Goal: Task Accomplishment & Management: Manage account settings

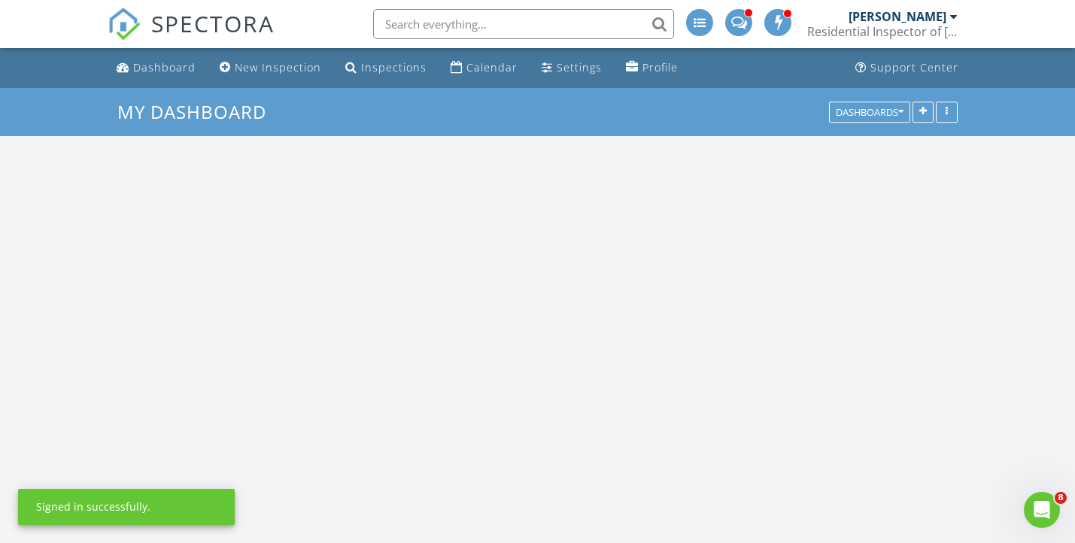
scroll to position [1370, 1076]
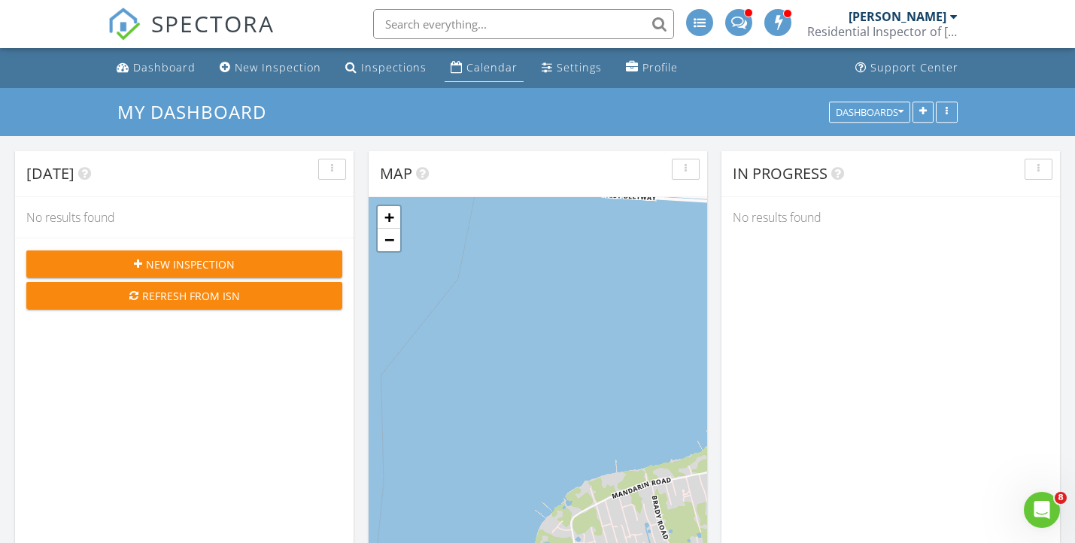
click at [487, 68] on div "Calendar" at bounding box center [492, 67] width 51 height 14
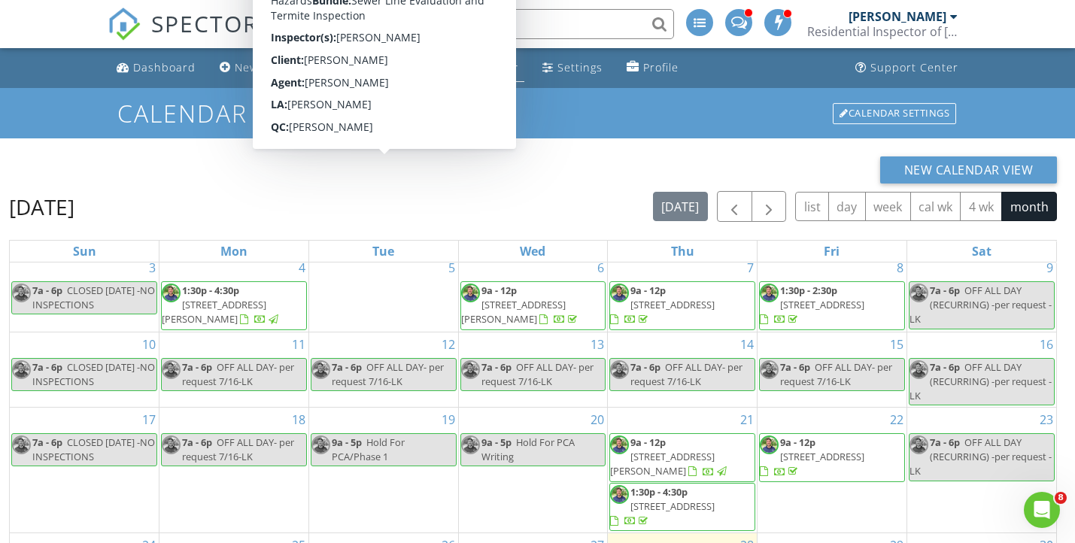
scroll to position [200, 0]
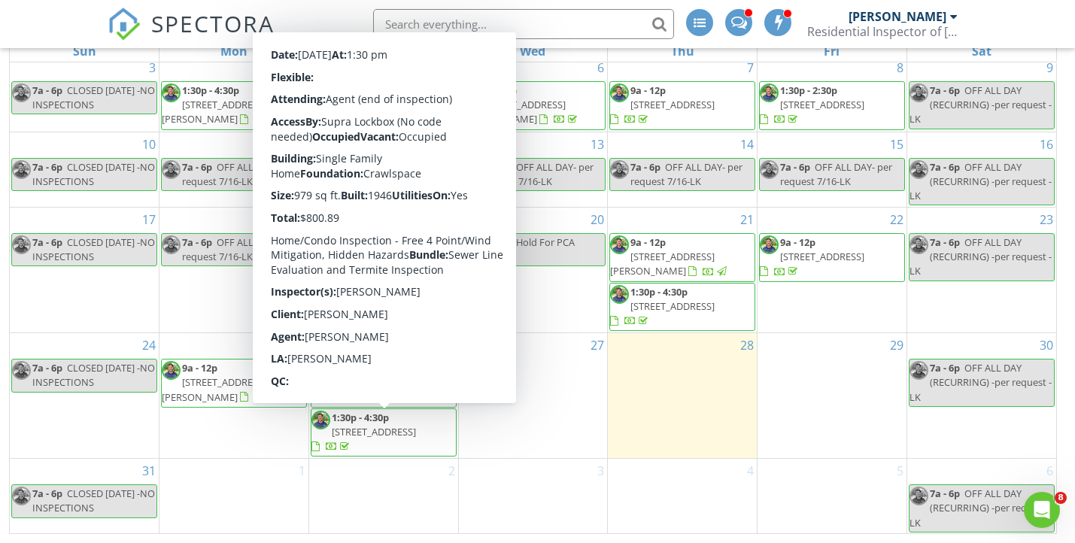
click at [373, 433] on span "1981 E Rd , Jacksonville 32216" at bounding box center [374, 432] width 84 height 14
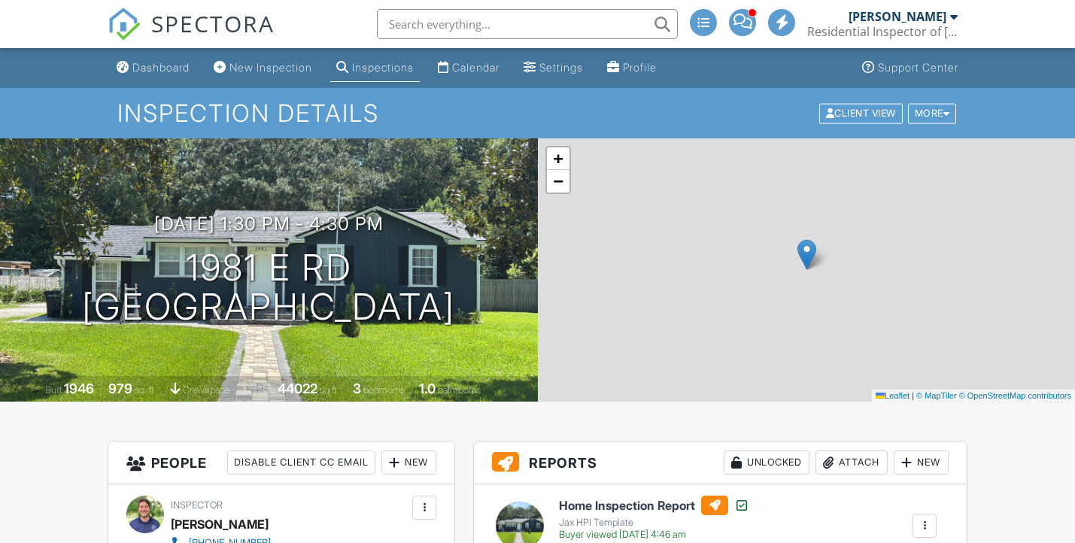
scroll to position [234, 0]
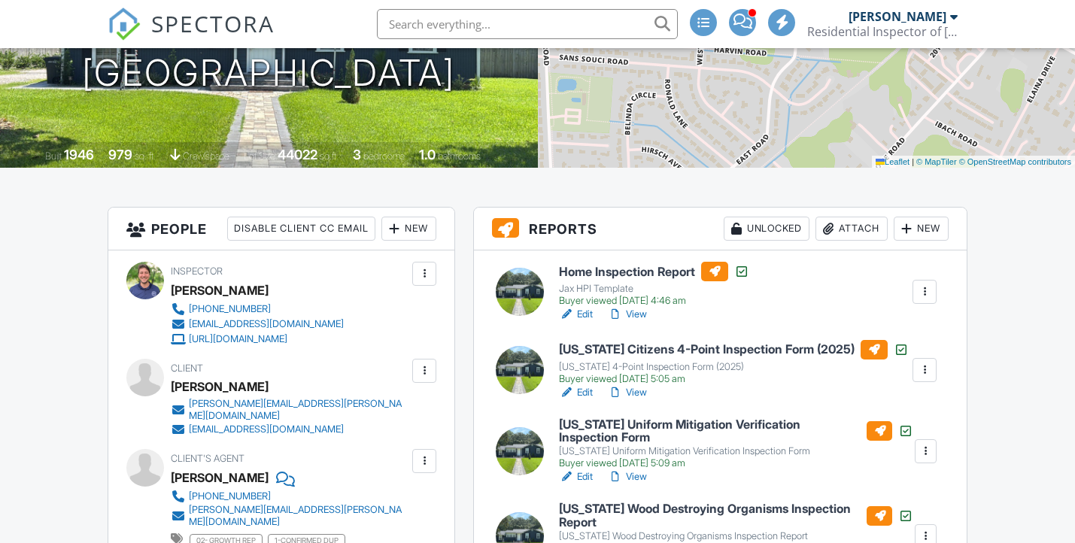
click at [640, 315] on link "View" at bounding box center [627, 314] width 39 height 15
